Goal: Find specific page/section: Find specific page/section

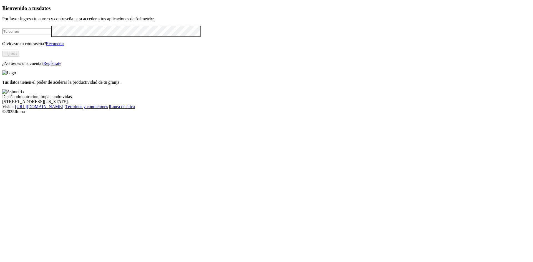
type input "[EMAIL_ADDRESS][DOMAIN_NAME]"
click at [19, 57] on button "Ingresa" at bounding box center [10, 54] width 17 height 6
drag, startPoint x: 229, startPoint y: 163, endPoint x: 419, endPoint y: 165, distance: 189.2
click at [419, 84] on p "Tus datos tienen el poder de acelerar la productividad de tu granja." at bounding box center [266, 81] width 528 height 5
click at [420, 85] on p "Tus datos tienen el poder de acelerar la productividad de tu granja." at bounding box center [266, 82] width 528 height 5
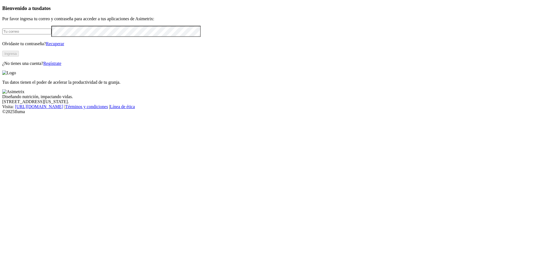
type input "[EMAIL_ADDRESS][DOMAIN_NAME]"
click at [19, 57] on button "Ingresa" at bounding box center [10, 54] width 17 height 6
